Goal: Information Seeking & Learning: Learn about a topic

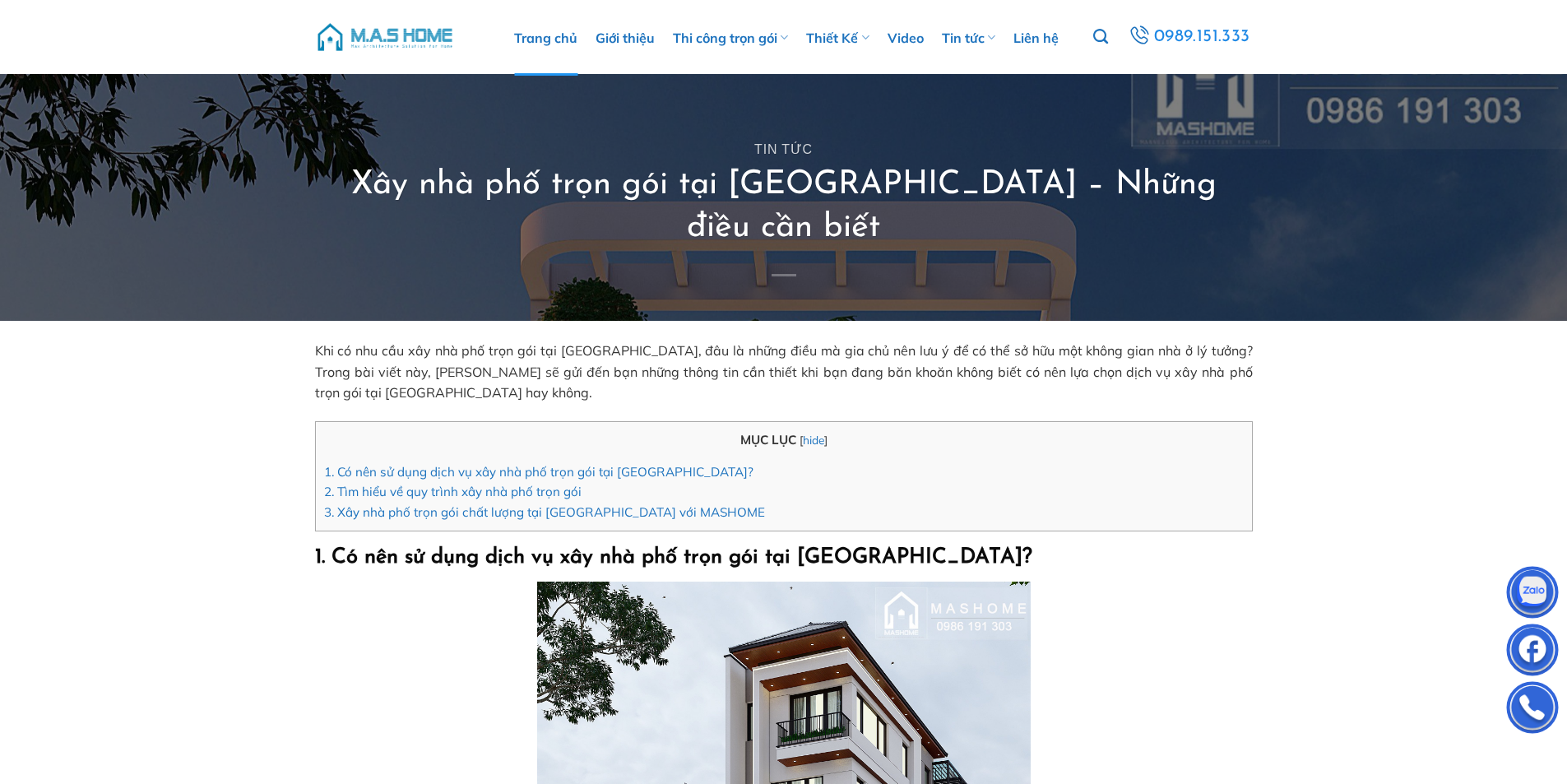
click at [571, 32] on link "Trang chủ" at bounding box center [545, 38] width 63 height 76
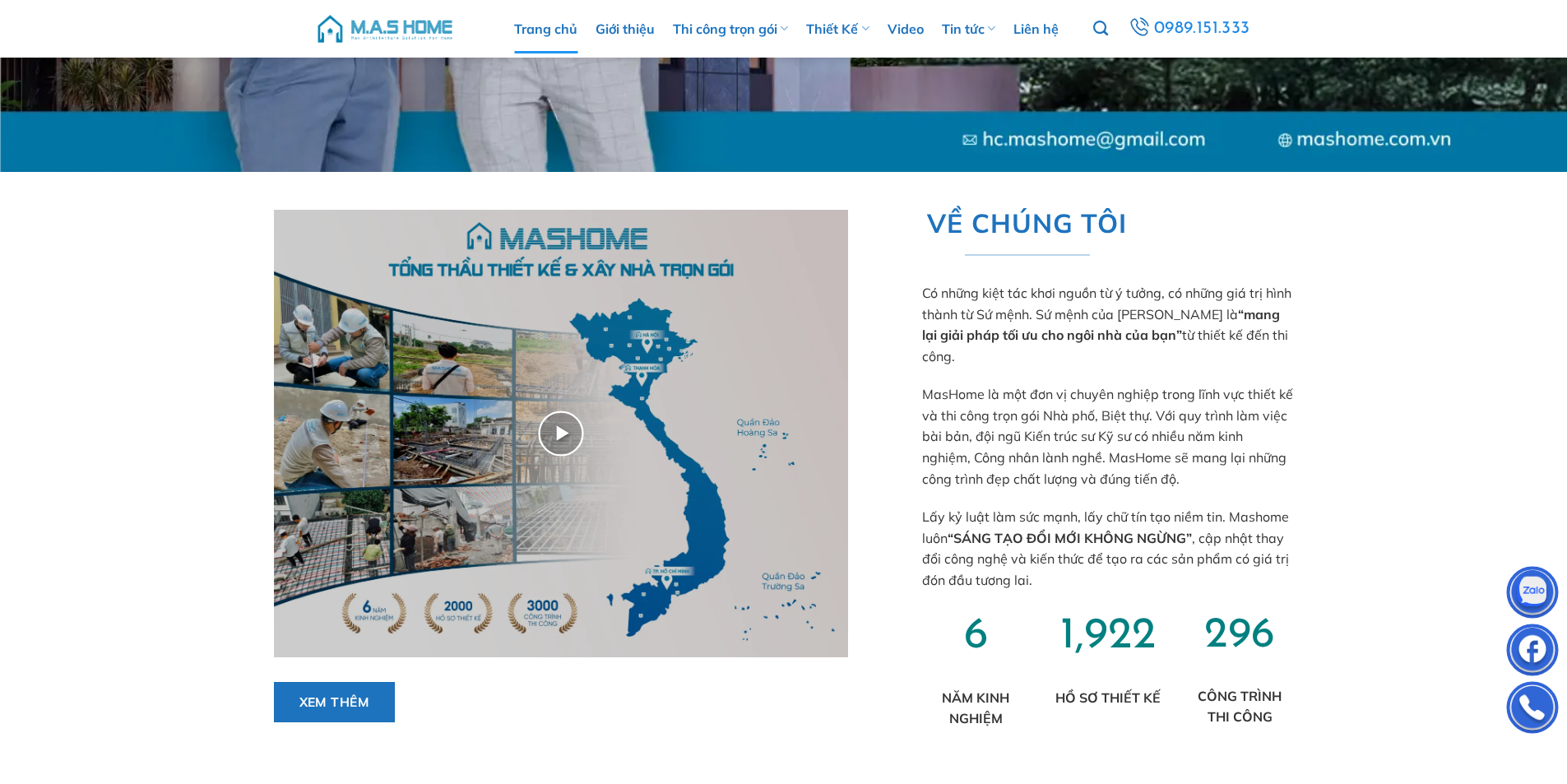
scroll to position [658, 0]
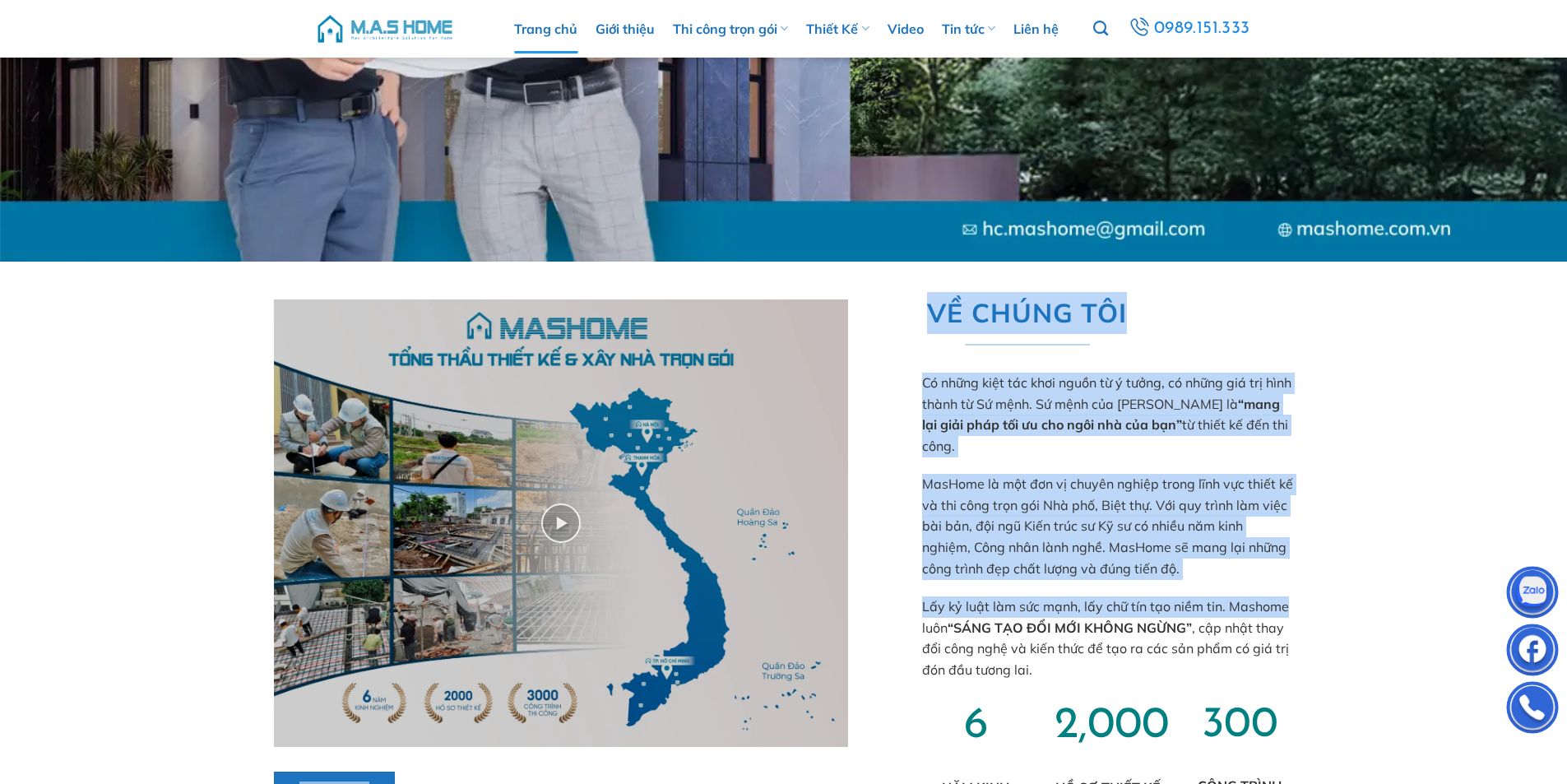
drag, startPoint x: 139, startPoint y: 406, endPoint x: 1359, endPoint y: 602, distance: 1235.6
click at [1359, 602] on div "Xem thêm VỀ CHÚNG TÔI Có những kiệt tác khơi nguồn từ ý tưởng, có những giá trị…" at bounding box center [784, 565] width 1567 height 607
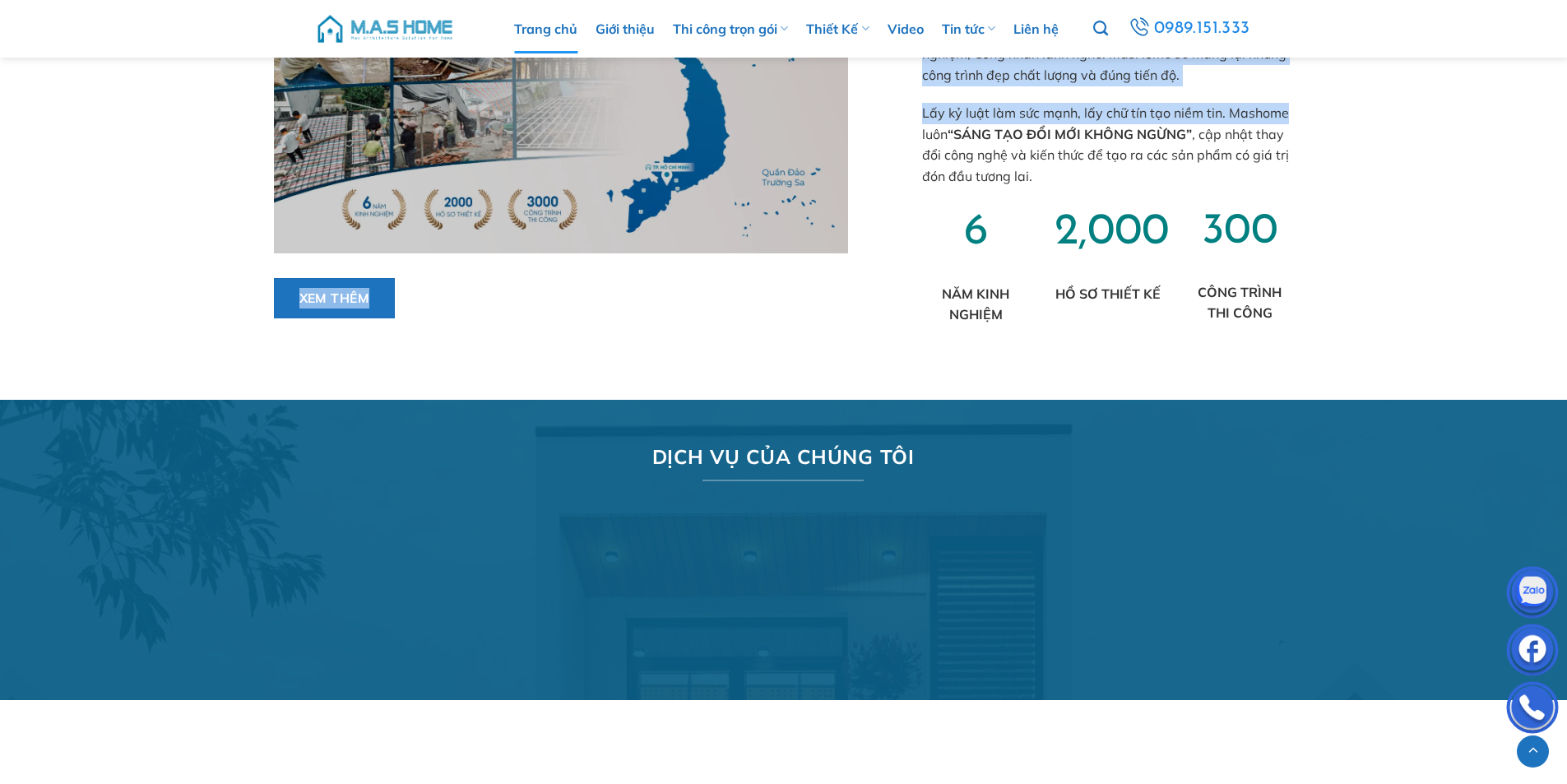
scroll to position [1152, 0]
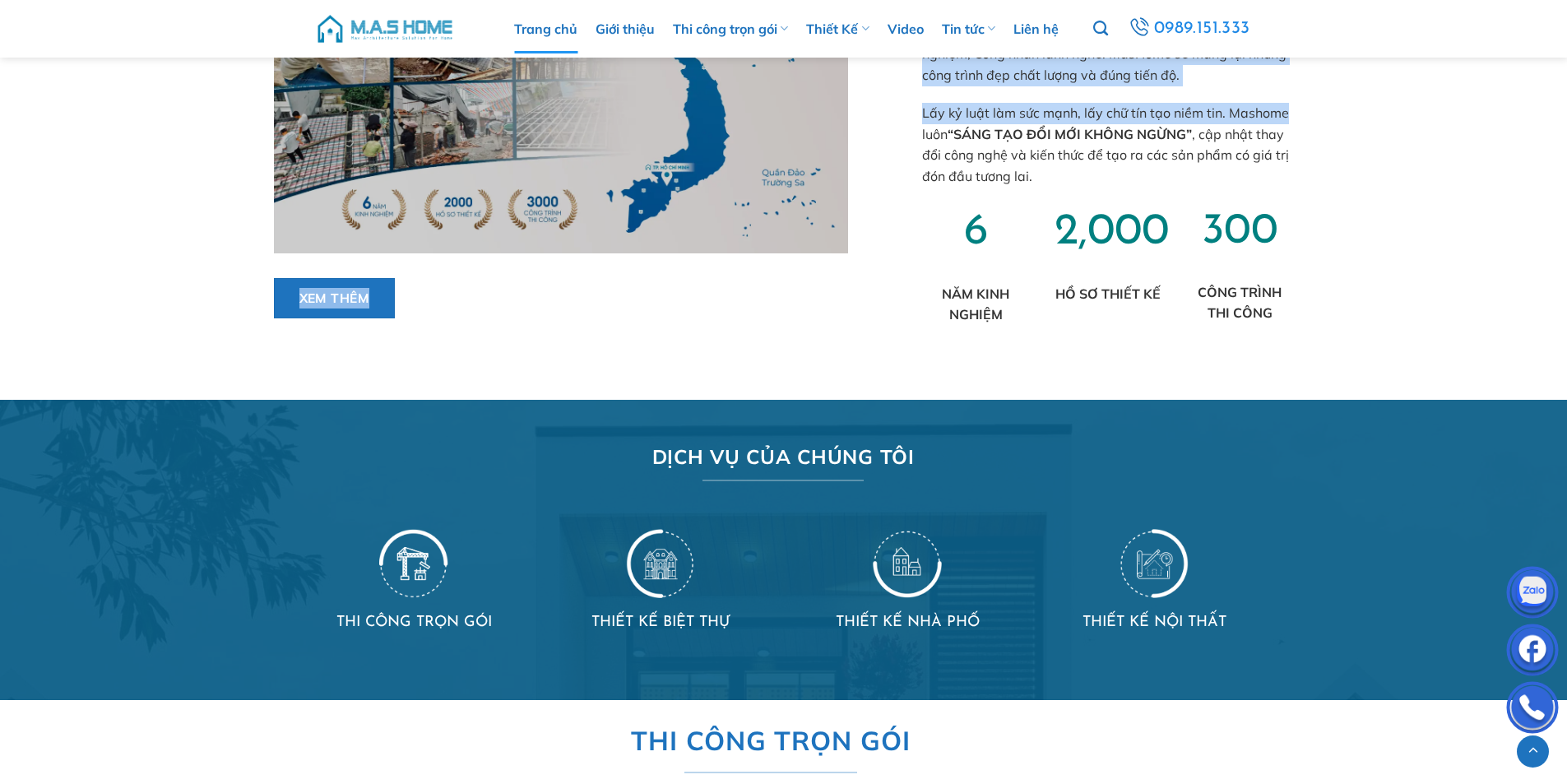
click at [271, 308] on div "Xem thêm" at bounding box center [561, 81] width 624 height 549
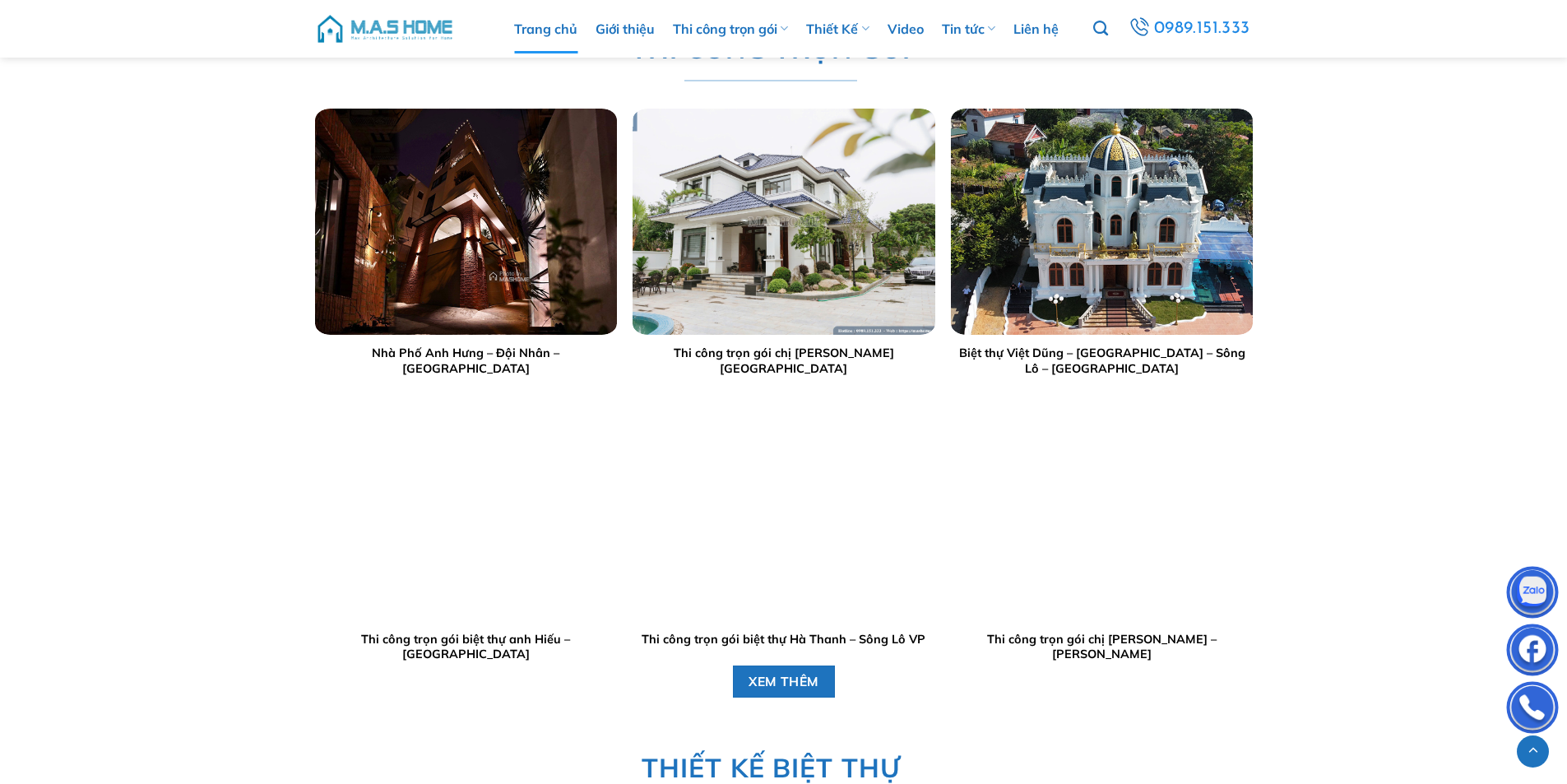
scroll to position [1645, 0]
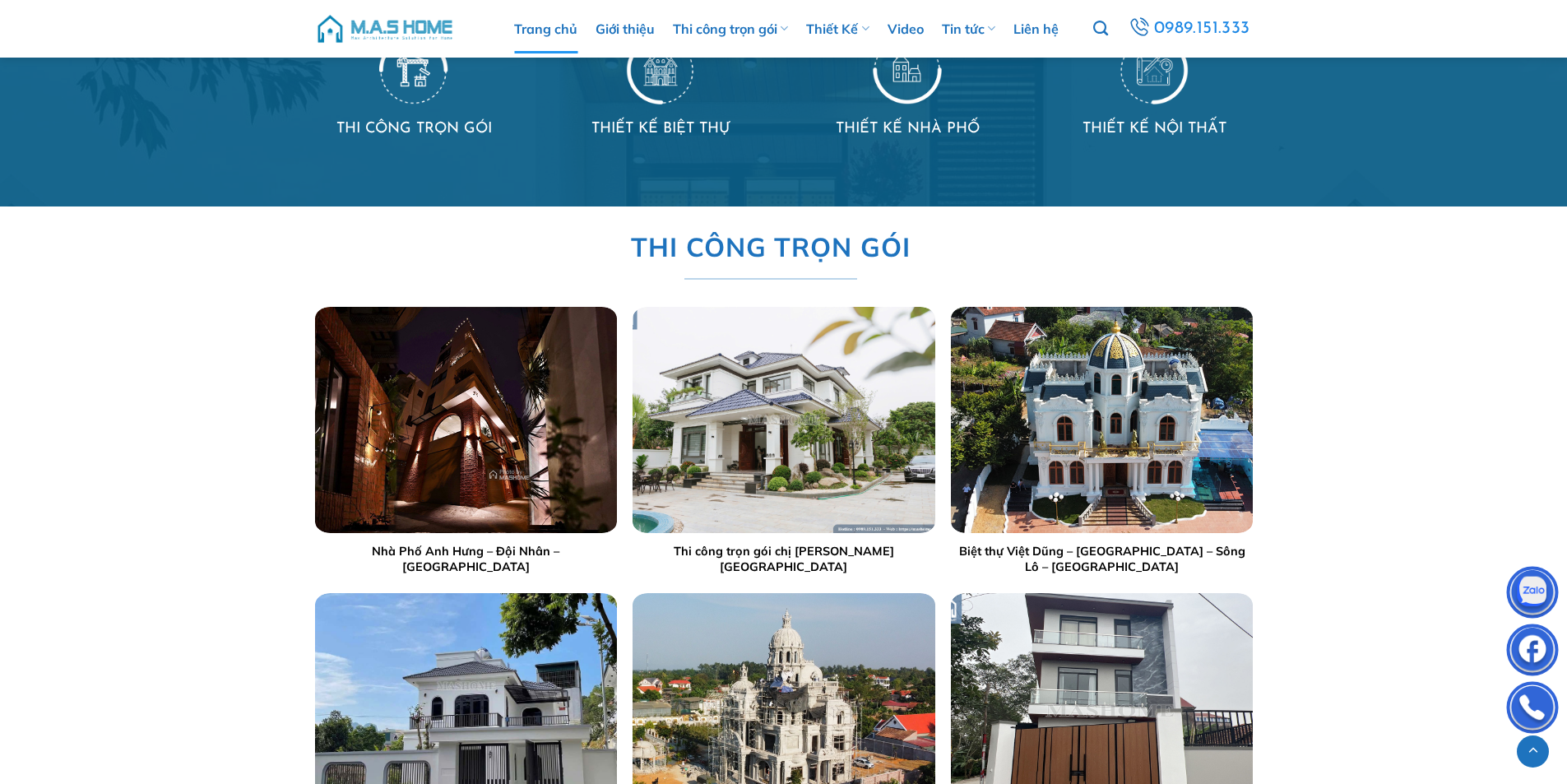
click at [466, 480] on img "Nhà Phố Anh Hưng - Đội Nhân - Hà Nội" at bounding box center [465, 420] width 302 height 226
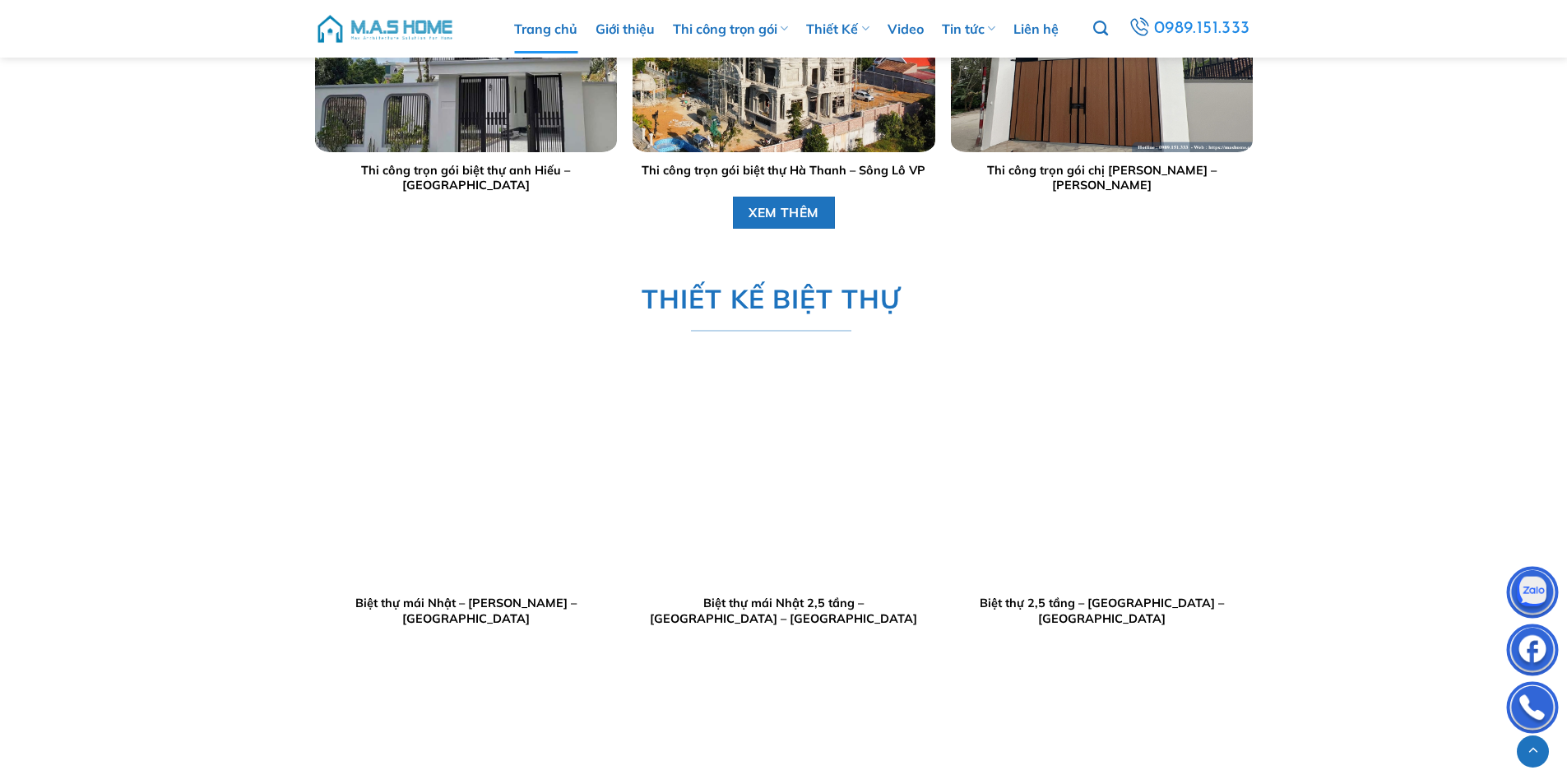
scroll to position [2303, 0]
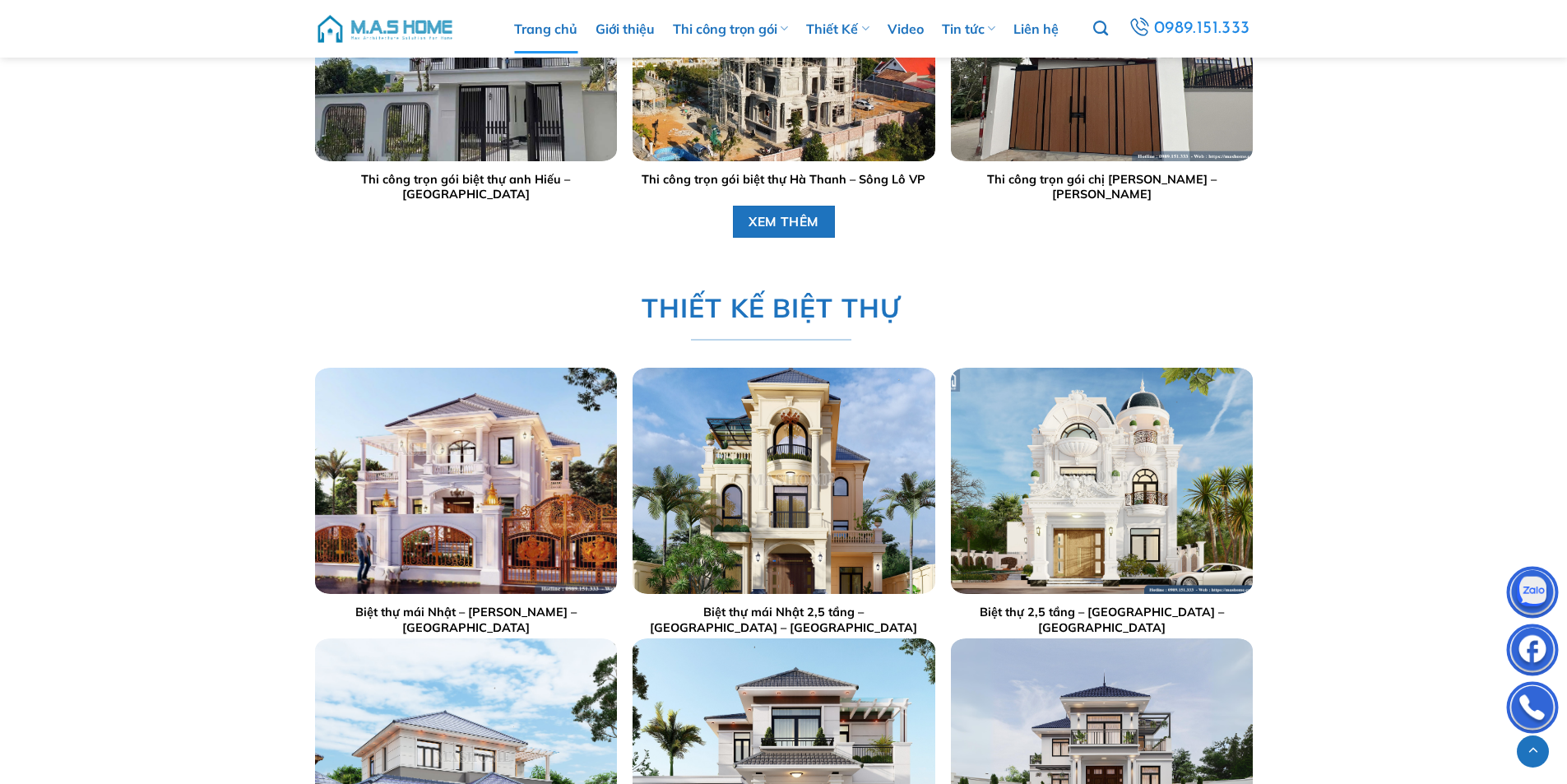
click at [770, 514] on img "Biệt thự mái Nhật 2,5 tầng - Anh Tùng - Bắc Ninh" at bounding box center [784, 481] width 302 height 226
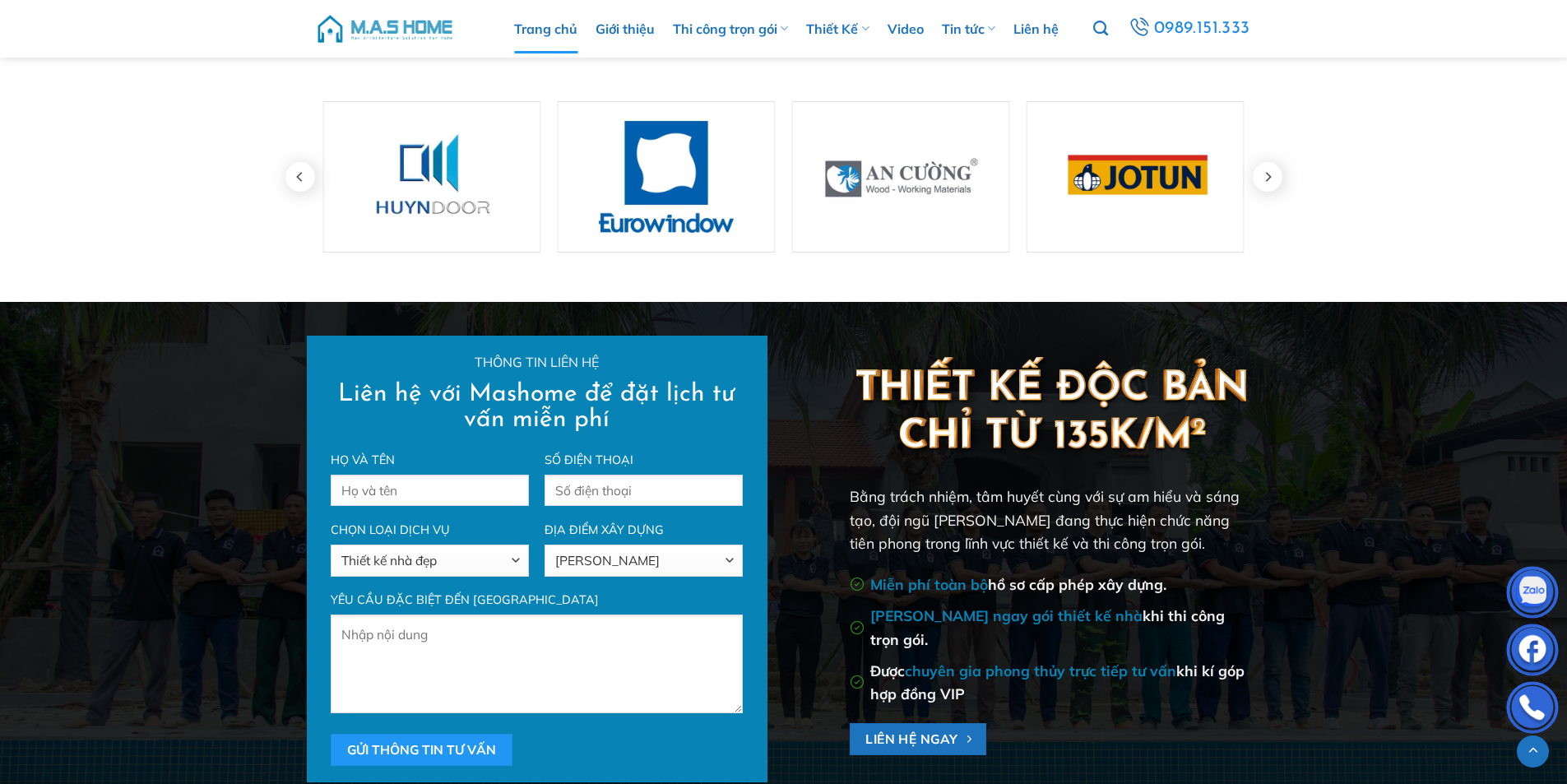
scroll to position [5768, 0]
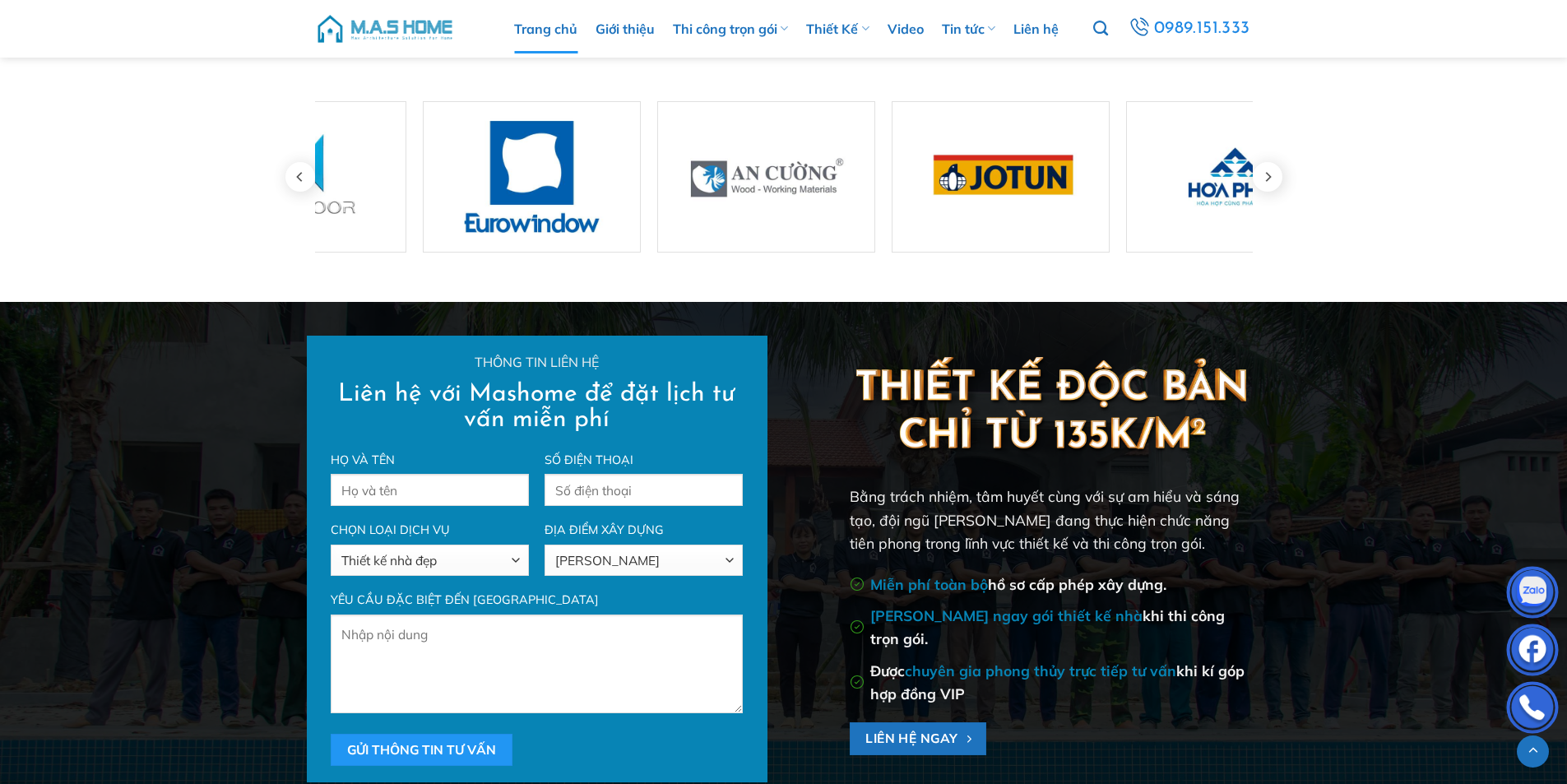
click at [921, 389] on img at bounding box center [1051, 405] width 403 height 108
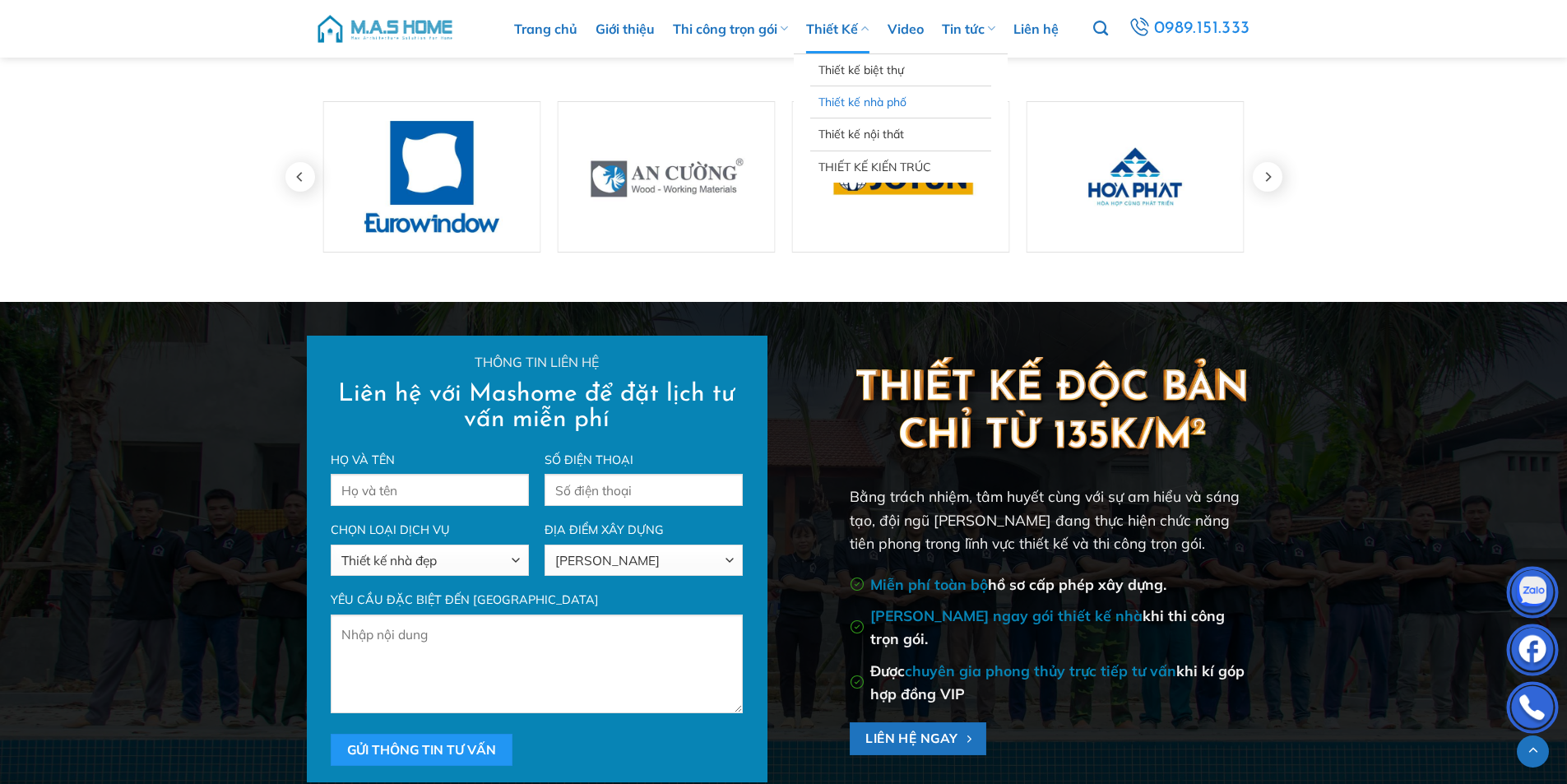
scroll to position [5769, 0]
click at [882, 90] on link "Thiết kế nhà phố" at bounding box center [901, 101] width 165 height 31
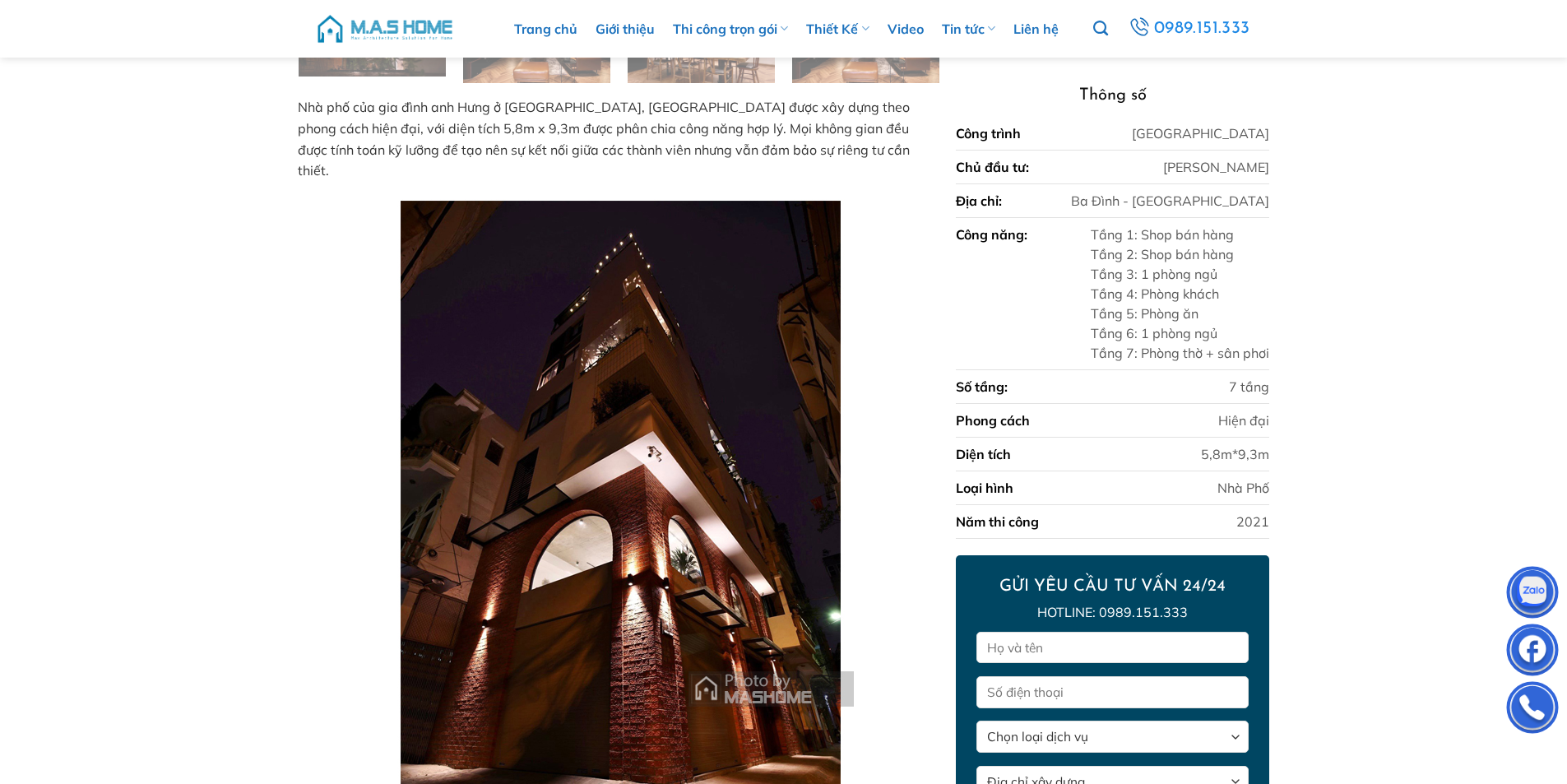
scroll to position [682, 0]
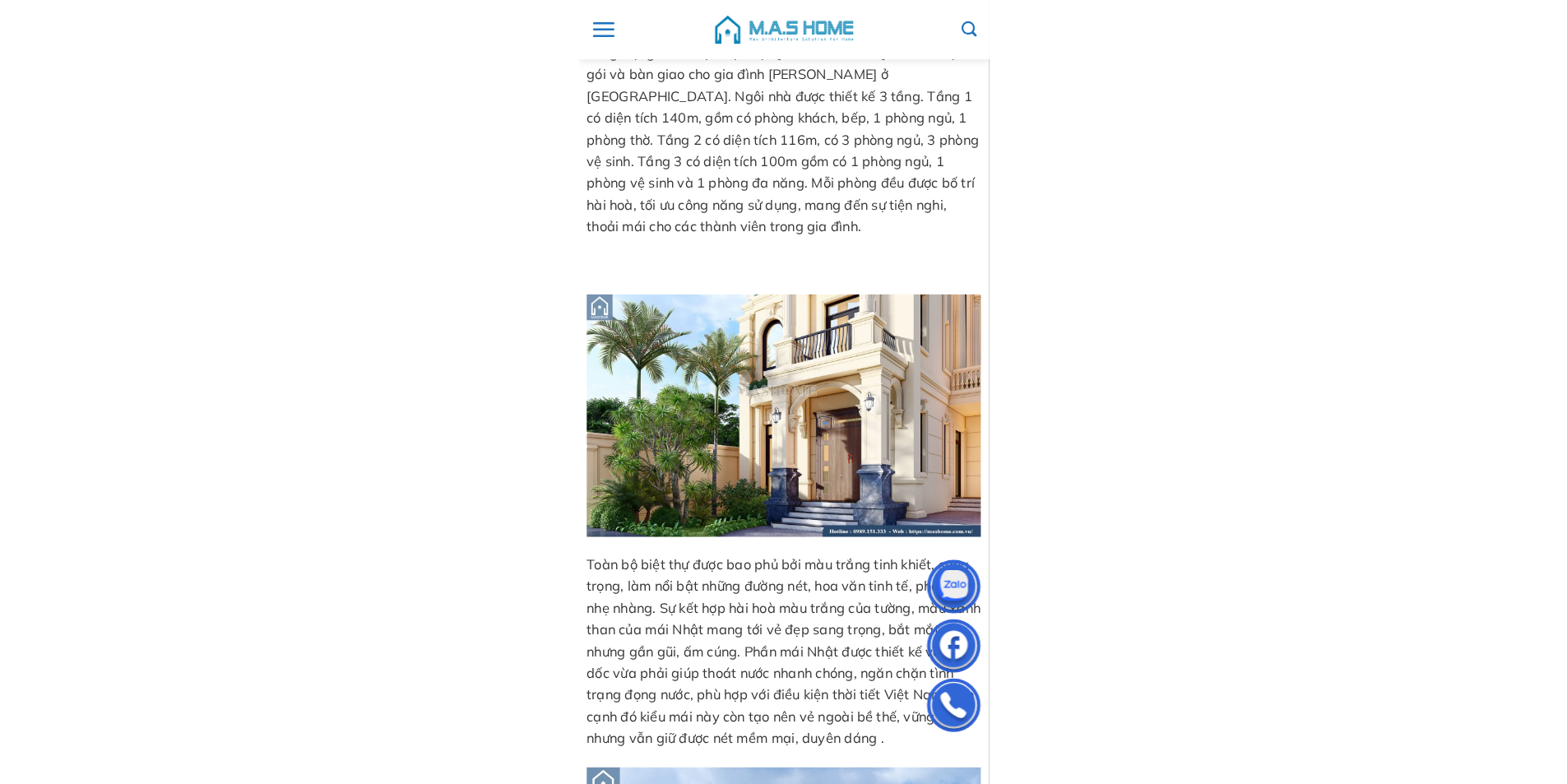
scroll to position [965, 0]
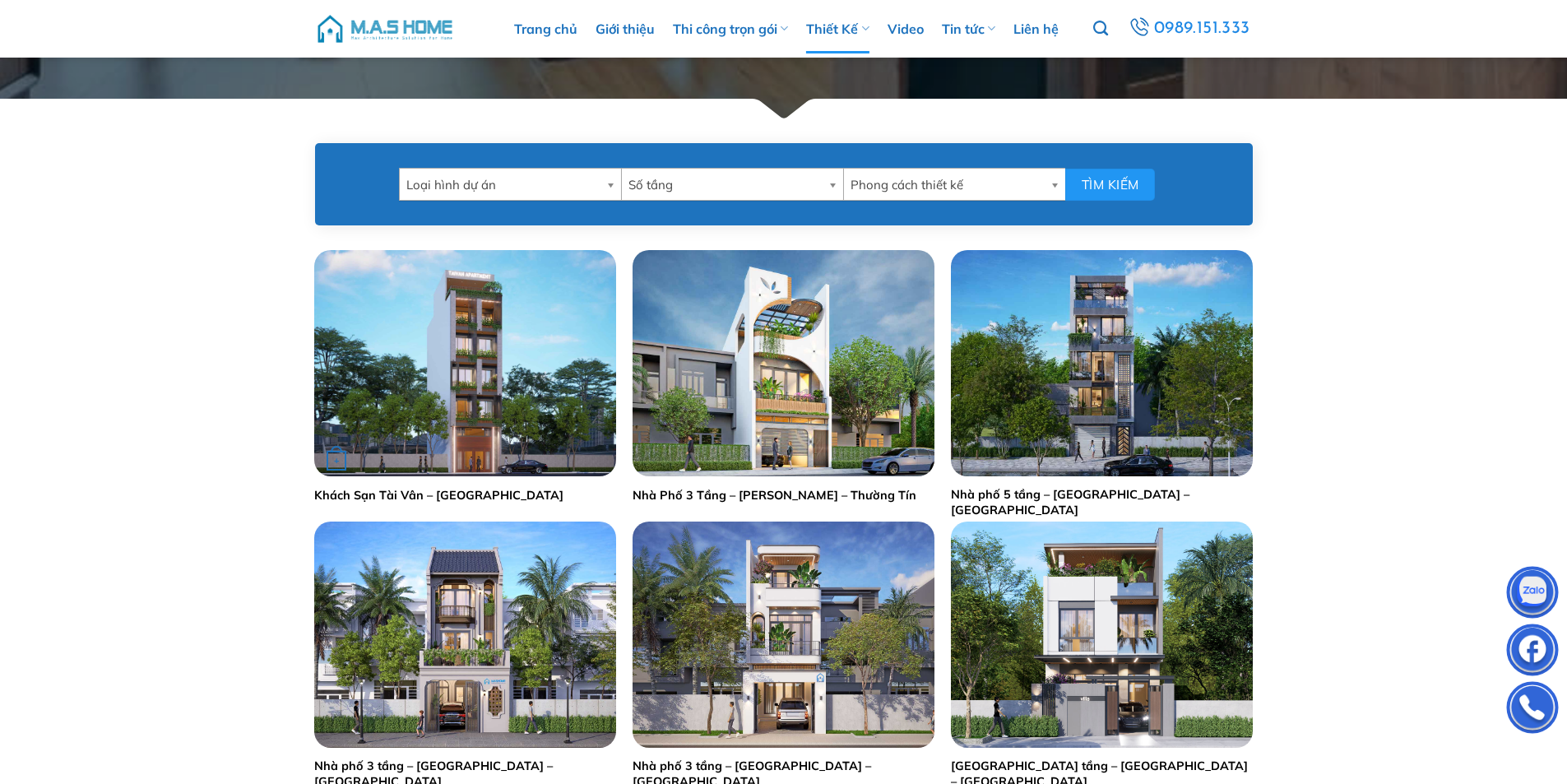
click at [440, 391] on img "Khách Sạn Tài Vân - Đà Nẵng" at bounding box center [465, 363] width 302 height 226
click at [543, 30] on link "Trang chủ" at bounding box center [545, 29] width 63 height 49
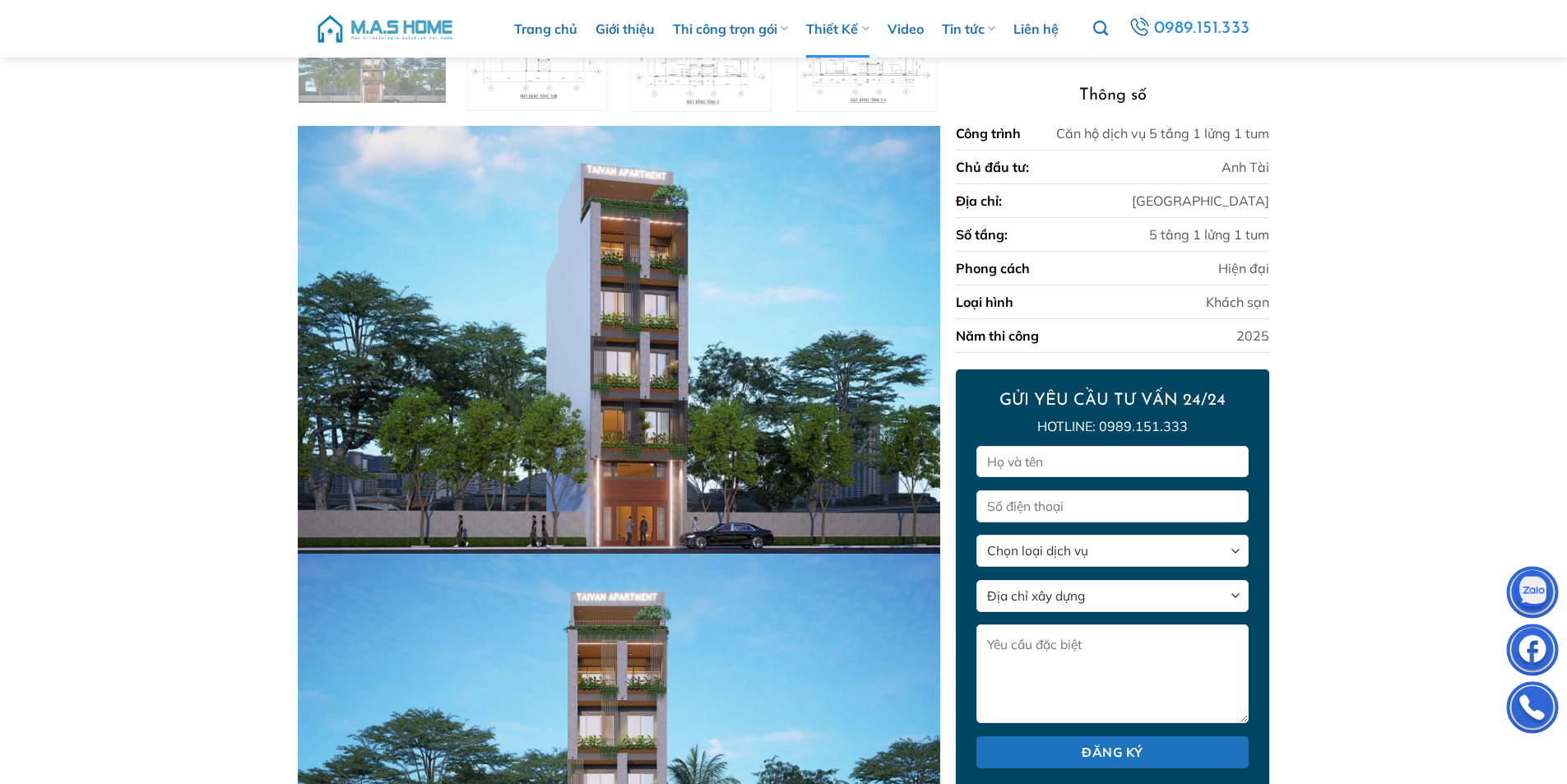
scroll to position [708, 0]
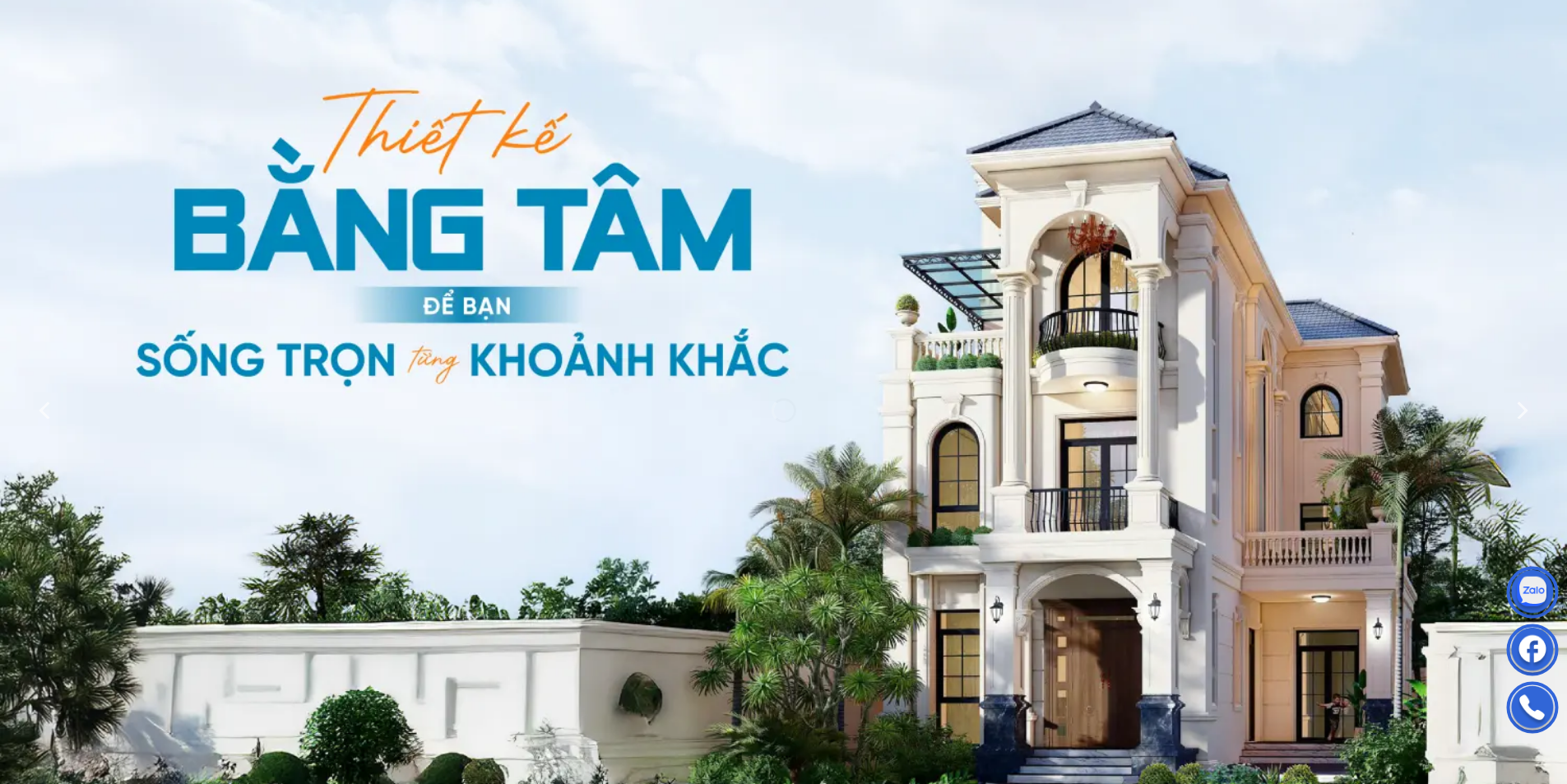
scroll to position [82, 0]
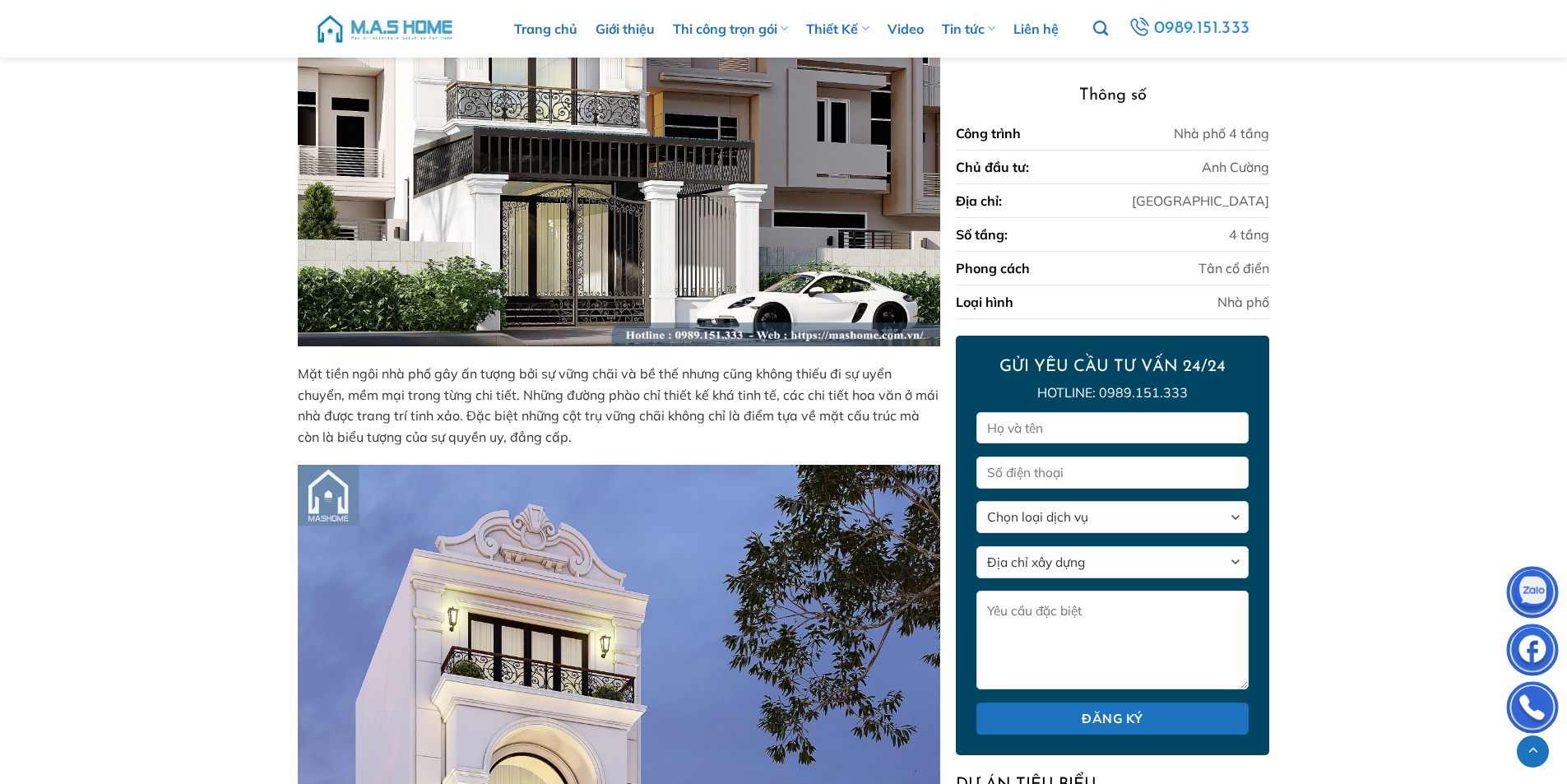
scroll to position [2758, 0]
